Goal: Book appointment/travel/reservation

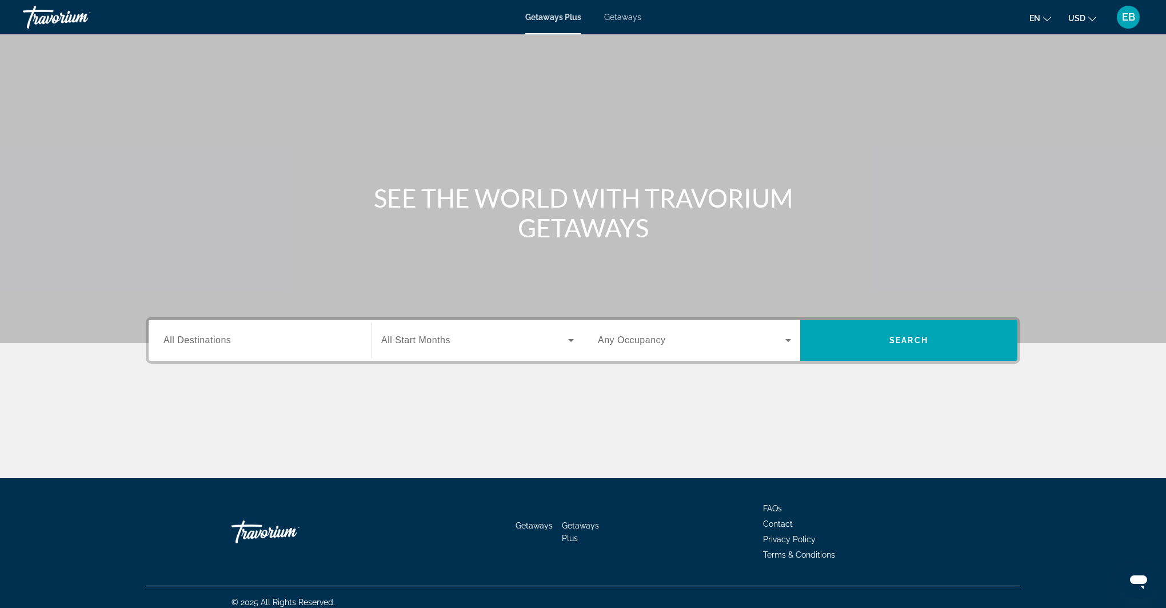
scroll to position [10, 0]
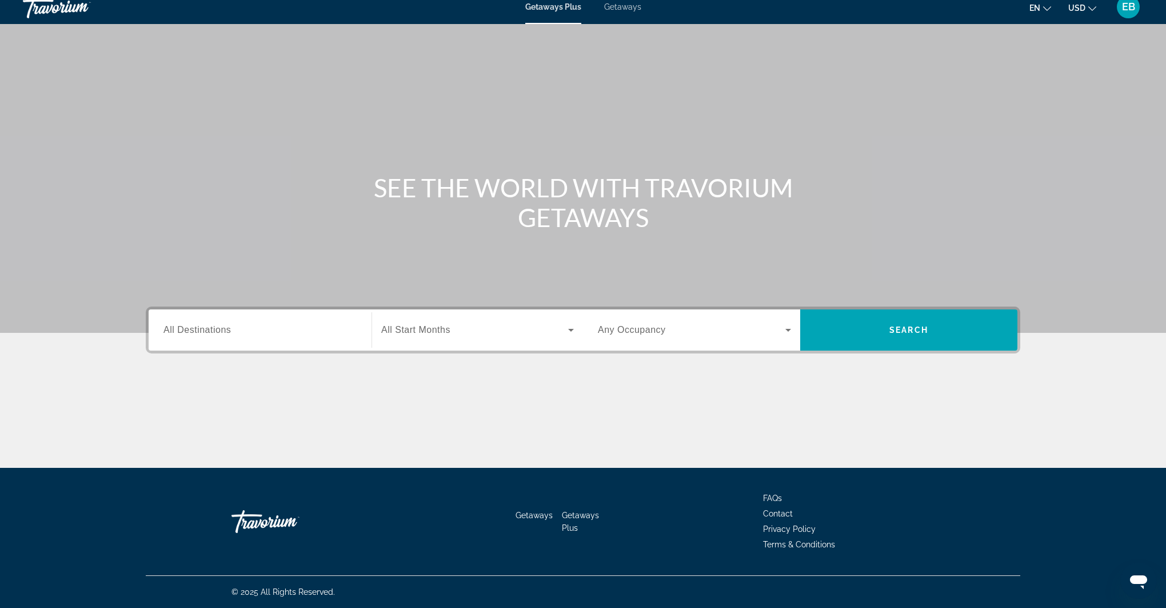
click at [303, 339] on div "Search widget" at bounding box center [259, 330] width 193 height 33
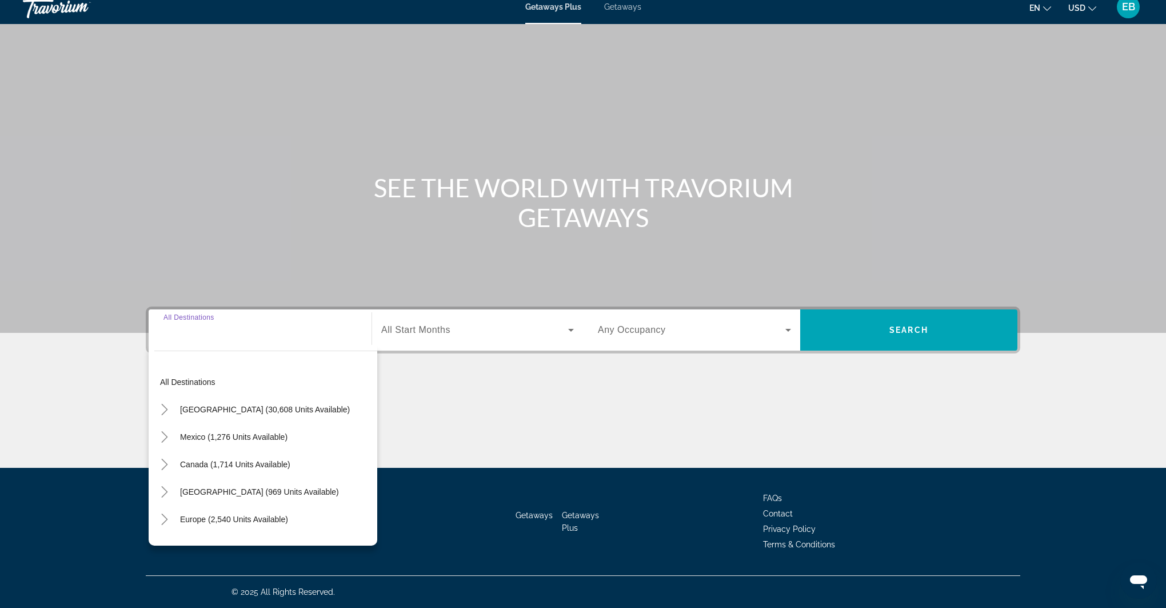
click at [303, 339] on div "Search widget" at bounding box center [259, 330] width 193 height 33
click at [233, 434] on span "Mexico (1,276 units available)" at bounding box center [233, 436] width 107 height 9
type input "**********"
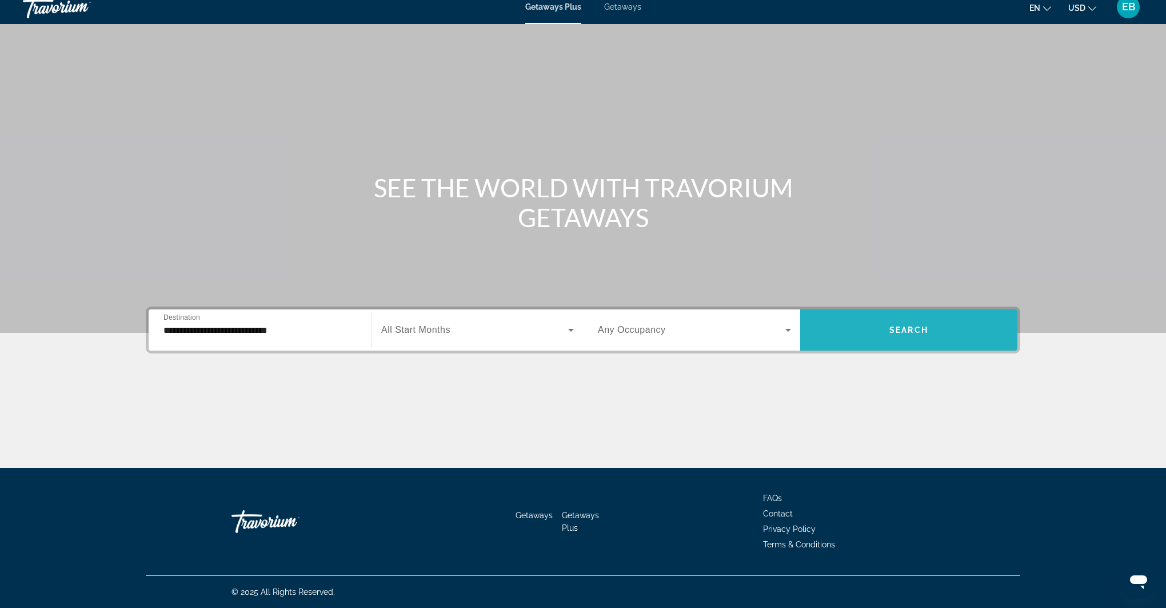
click at [896, 326] on span "Search" at bounding box center [908, 329] width 39 height 9
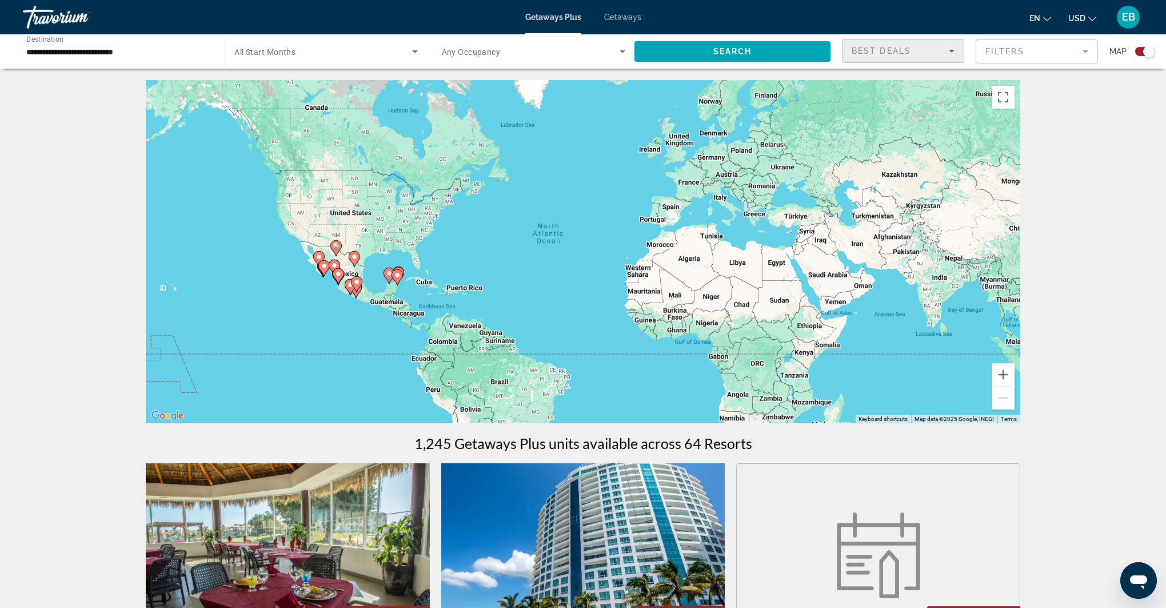
click at [953, 51] on icon "Sort by" at bounding box center [952, 51] width 14 height 14
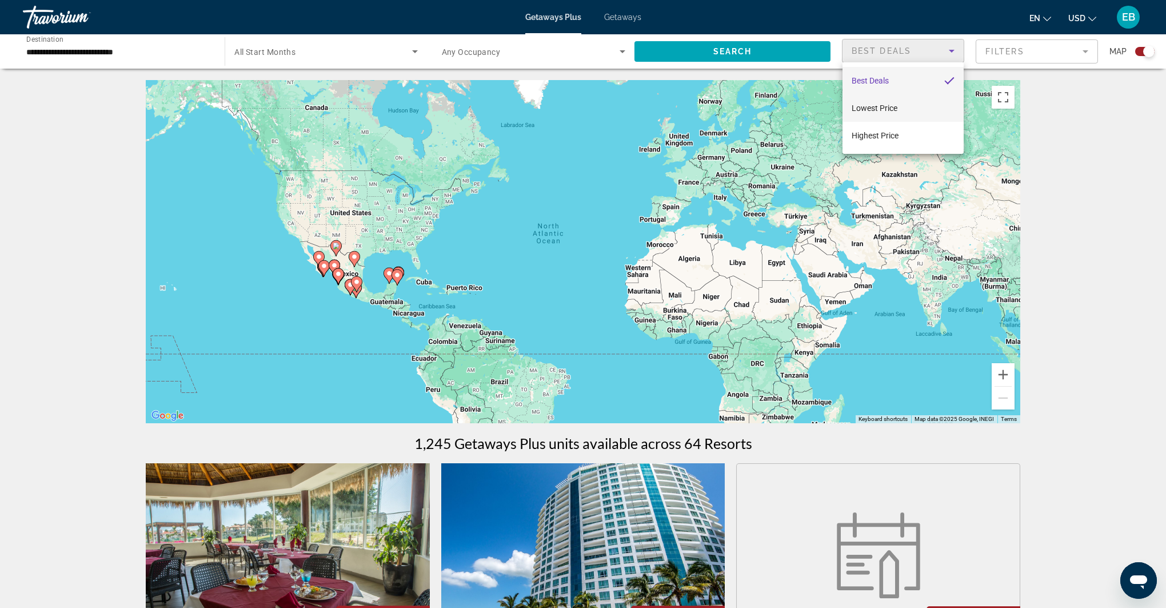
click at [904, 107] on mat-option "Lowest Price" at bounding box center [902, 107] width 121 height 27
